Goal: Feedback & Contribution: Contribute content

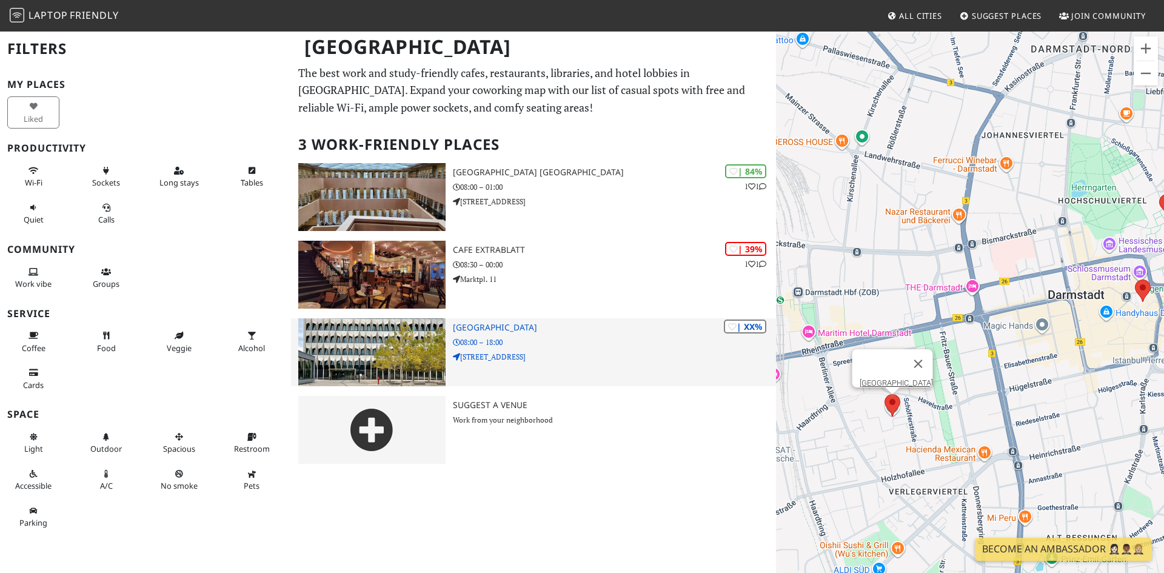
click at [421, 339] on img at bounding box center [371, 352] width 147 height 68
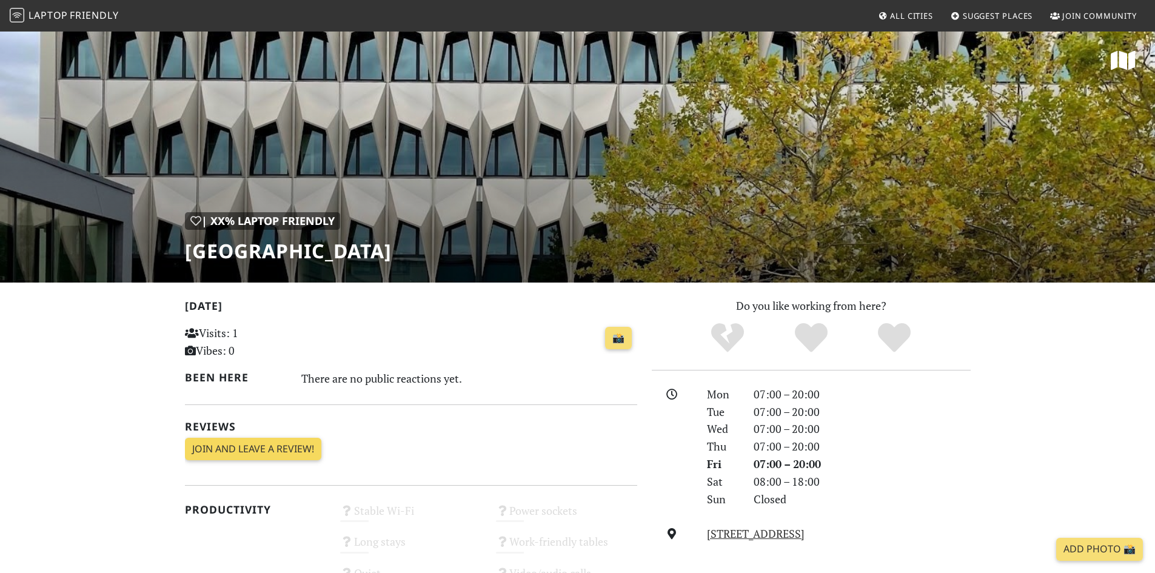
click at [256, 449] on link "Join and leave a review!" at bounding box center [253, 449] width 136 height 23
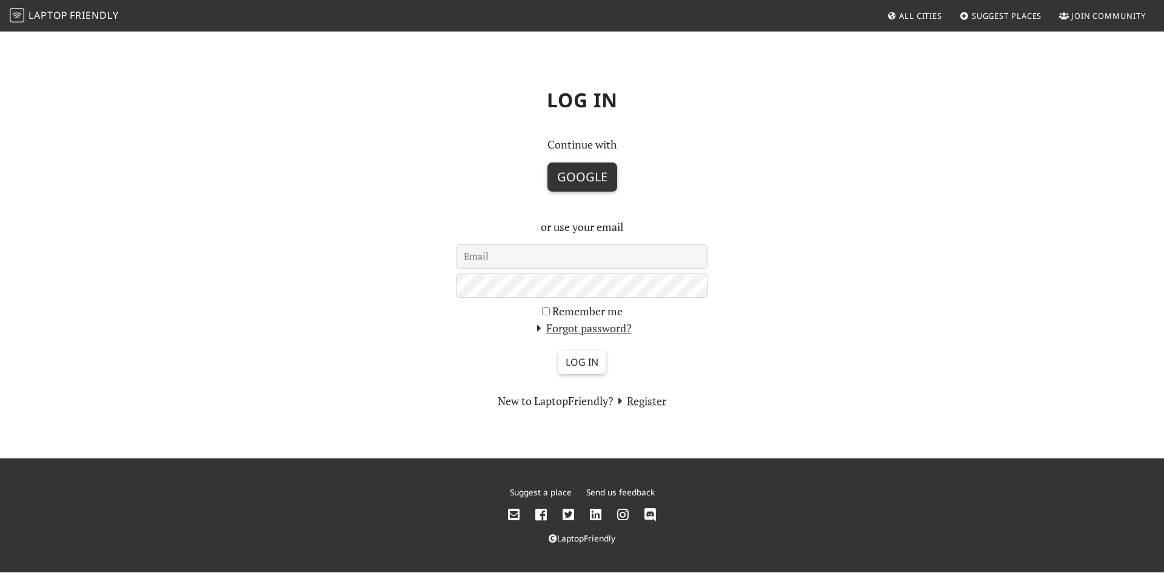
click at [570, 185] on button "Google" at bounding box center [582, 176] width 70 height 29
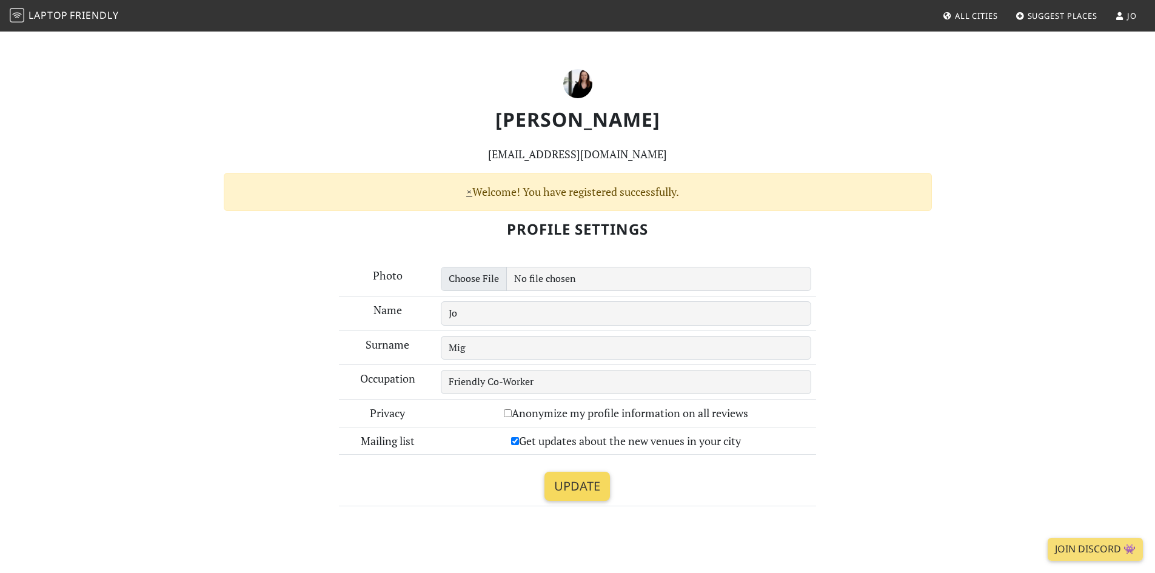
click at [578, 490] on input "Update" at bounding box center [576, 486] width 65 height 29
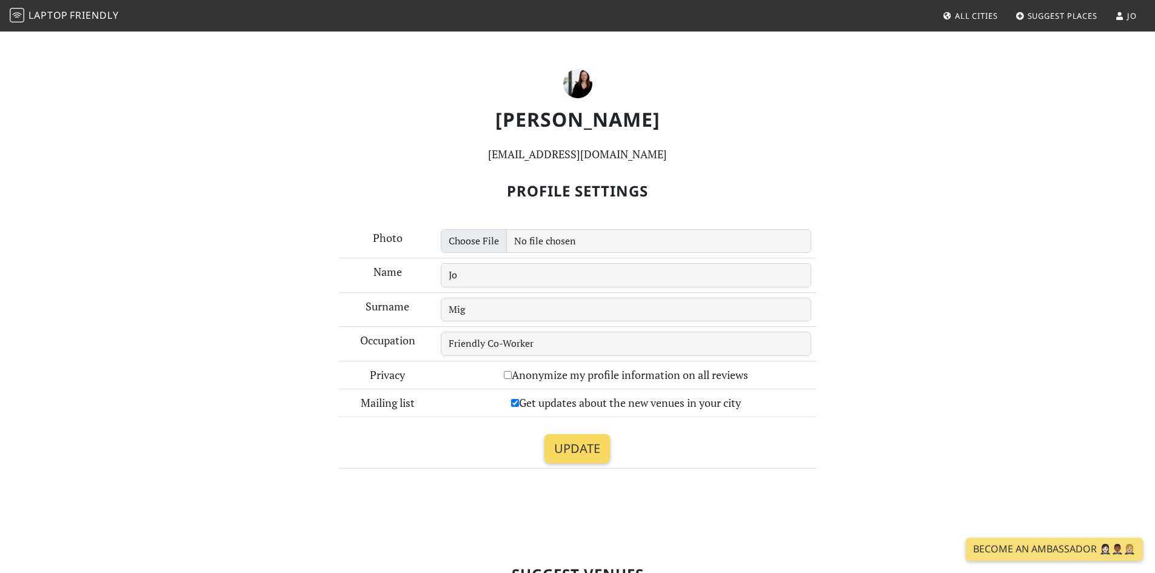
click at [593, 445] on input "Update" at bounding box center [576, 448] width 65 height 29
click at [599, 379] on label "Anonymize my profile information on all reviews" at bounding box center [626, 375] width 244 height 18
click at [512, 379] on input "Anonymize my profile information on all reviews" at bounding box center [508, 375] width 8 height 8
checkbox input "true"
click at [581, 454] on input "Update" at bounding box center [576, 448] width 65 height 29
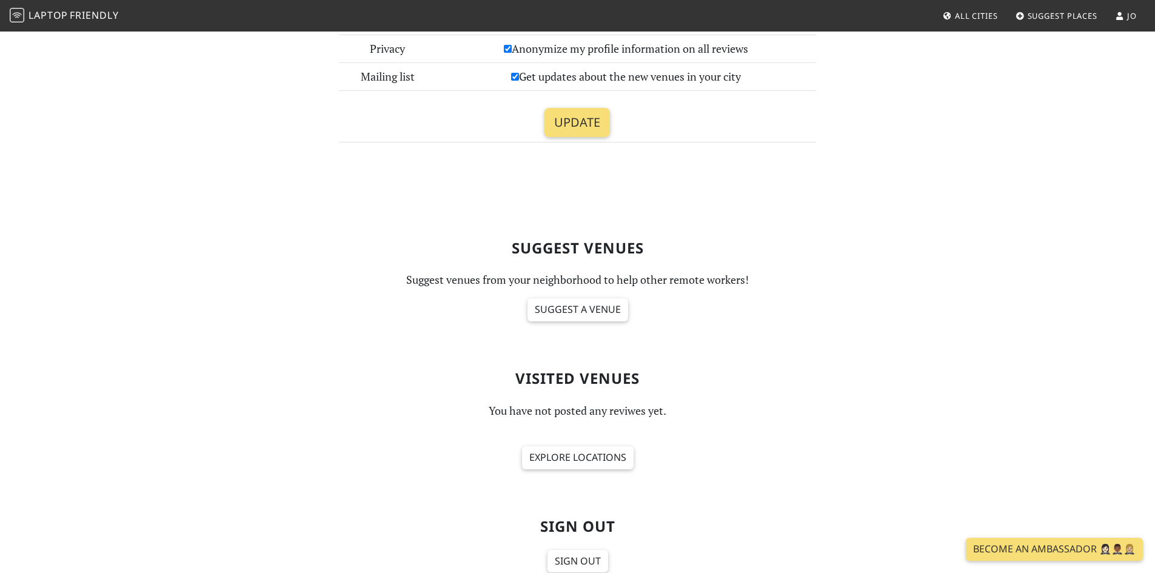
scroll to position [258, 0]
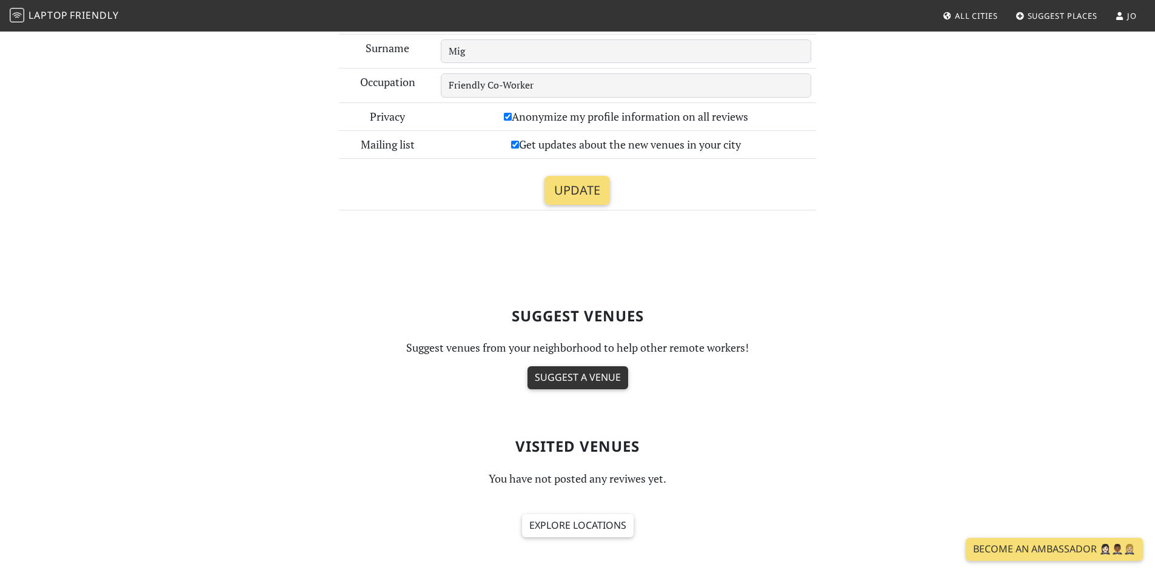
click at [588, 375] on link "Suggest a venue" at bounding box center [577, 377] width 101 height 23
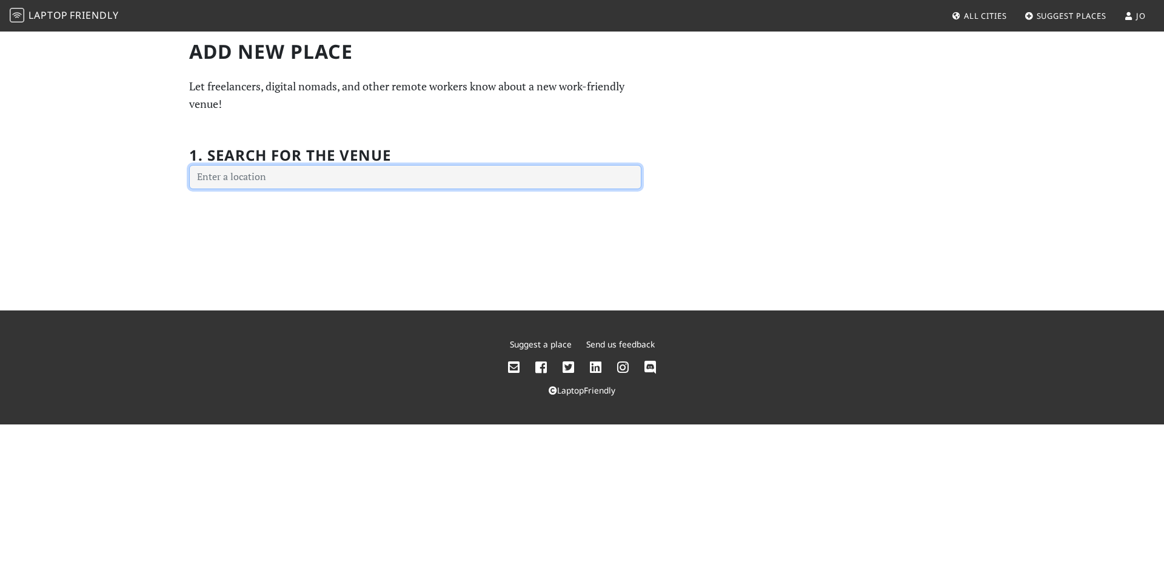
click at [301, 175] on input "text" at bounding box center [415, 177] width 452 height 24
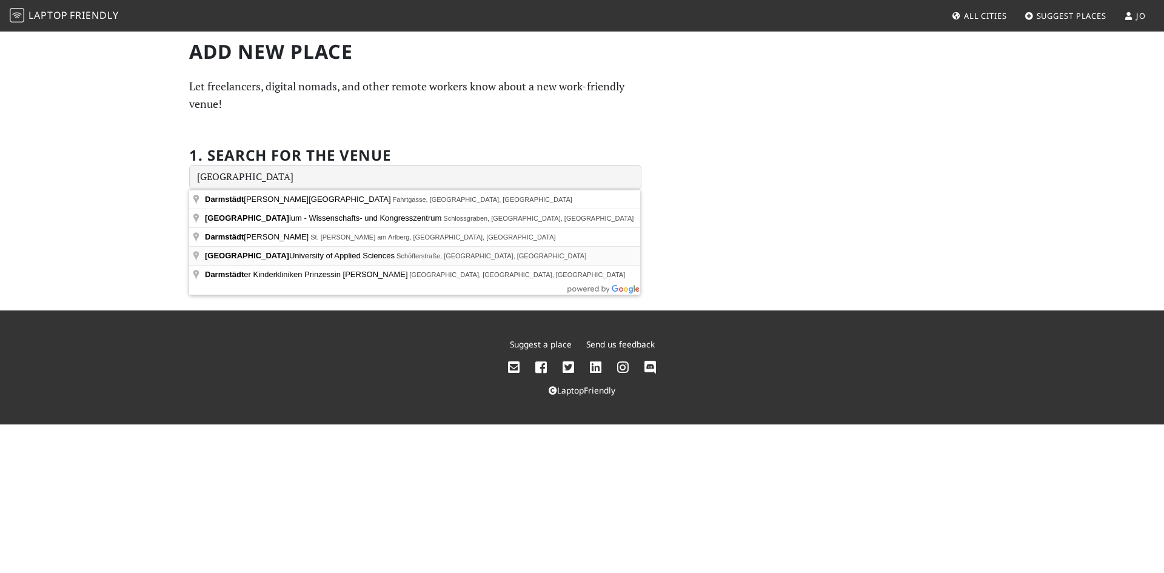
type input "Darmstadt University of Applied Sciences, Schöfferstraße, Darmstadt-West, Germa…"
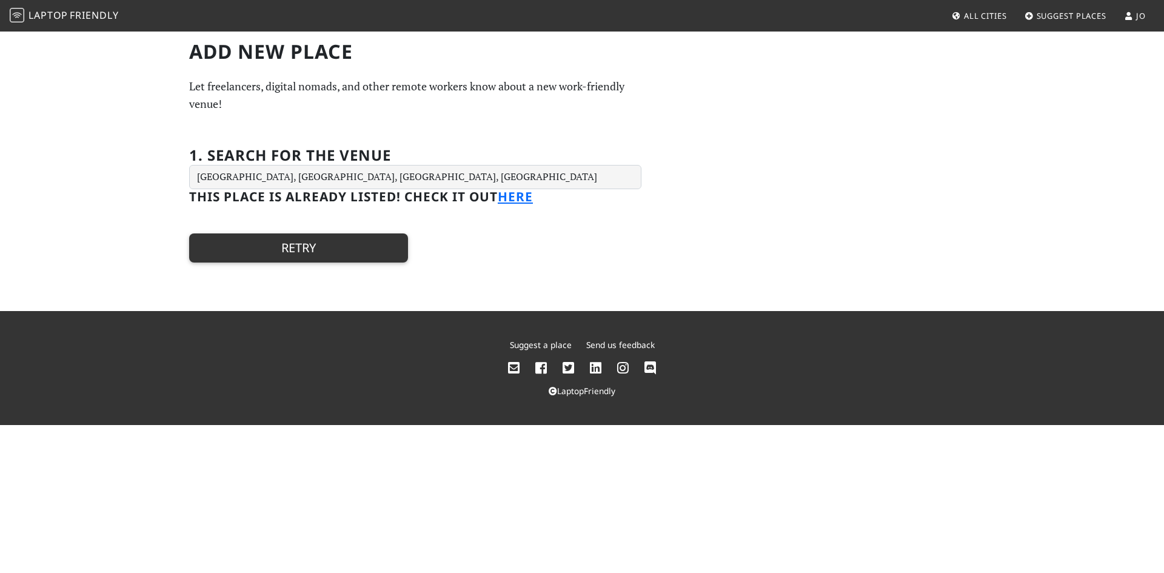
click at [342, 242] on button "Retry" at bounding box center [298, 247] width 219 height 29
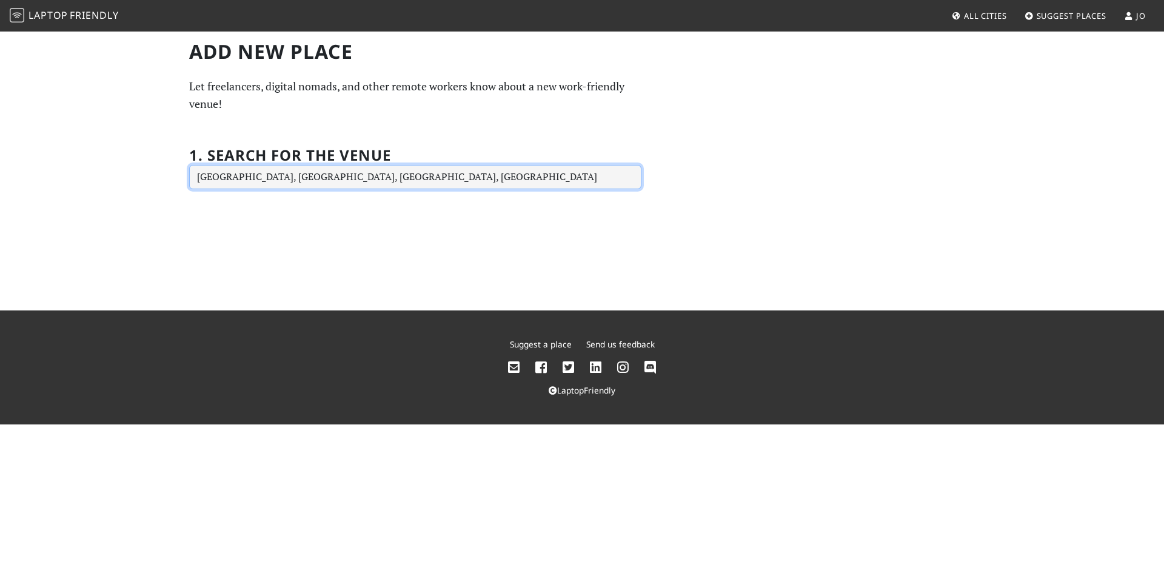
click at [410, 179] on input "Darmstadt University of Applied Sciences, Schöfferstraße, Darmstadt-West, Germa…" at bounding box center [415, 177] width 452 height 24
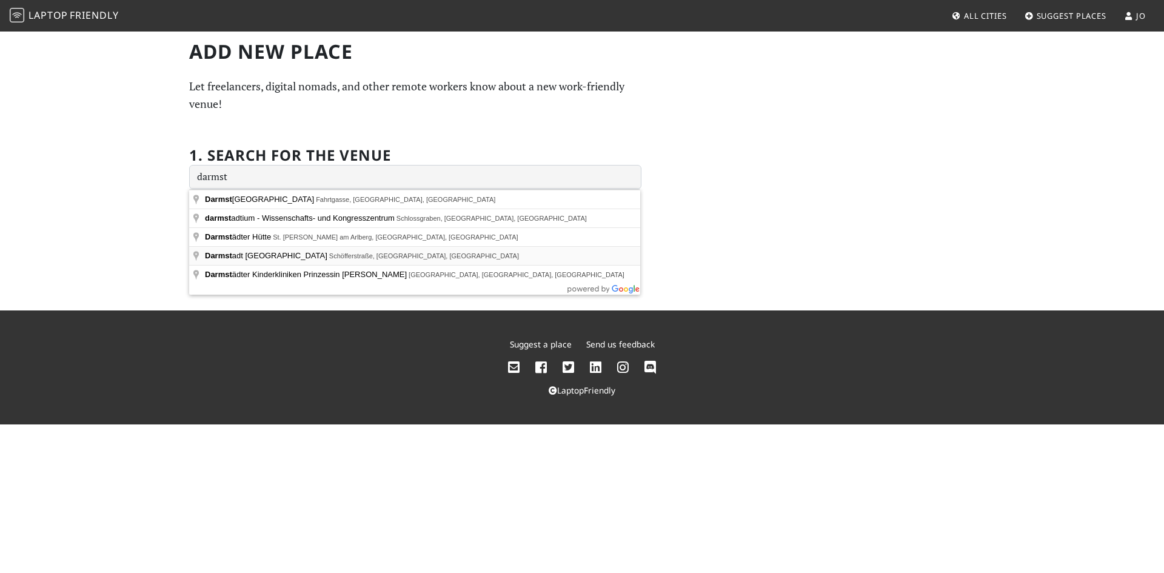
type input "Darmstadt University of Applied Sciences, Schöfferstraße, Darmstadt-West, Germa…"
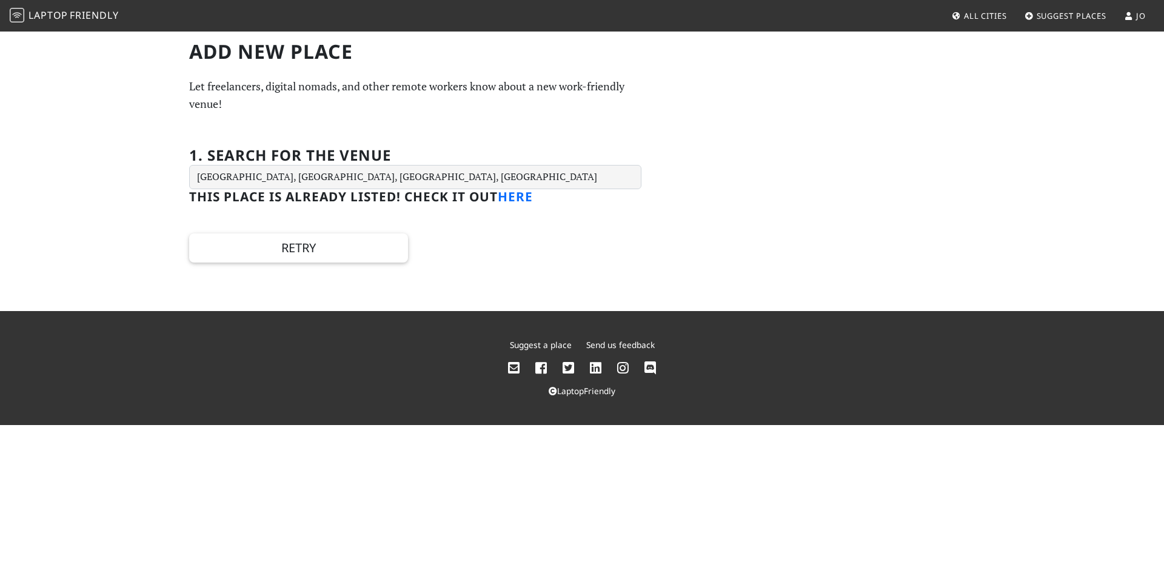
click at [518, 199] on link "here" at bounding box center [515, 196] width 35 height 17
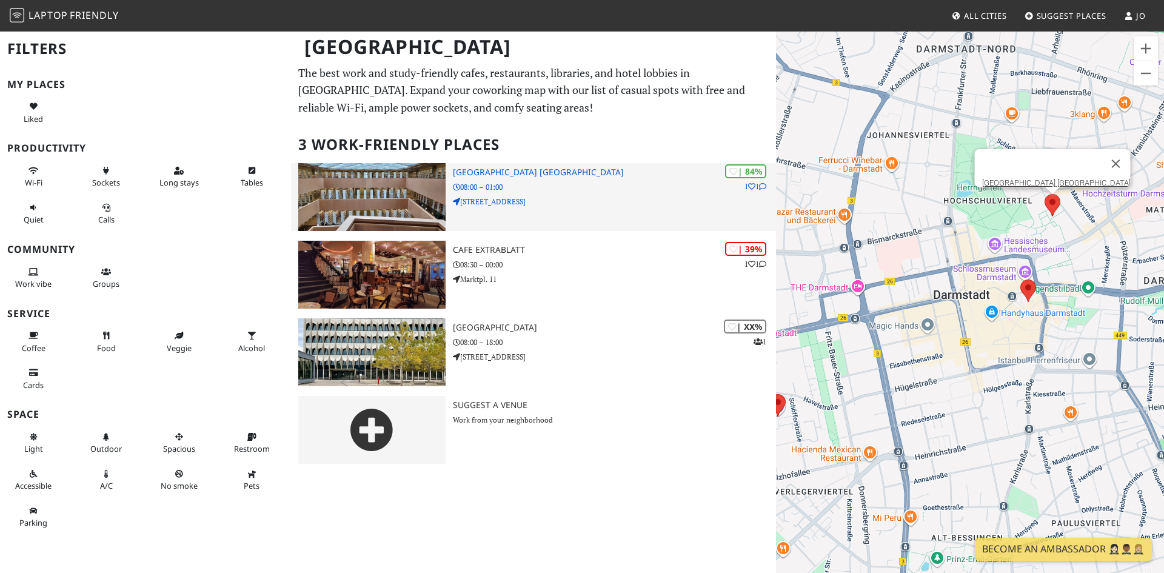
click at [500, 205] on p "[STREET_ADDRESS]" at bounding box center [614, 202] width 323 height 12
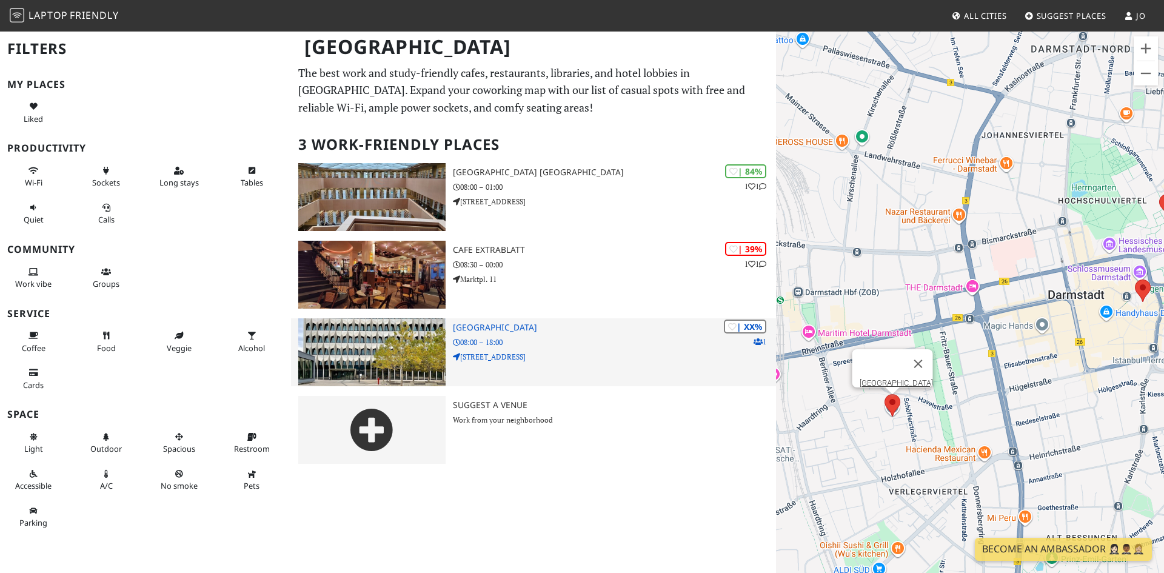
click at [569, 330] on h3 "[GEOGRAPHIC_DATA]" at bounding box center [614, 327] width 323 height 10
